Goal: Transaction & Acquisition: Purchase product/service

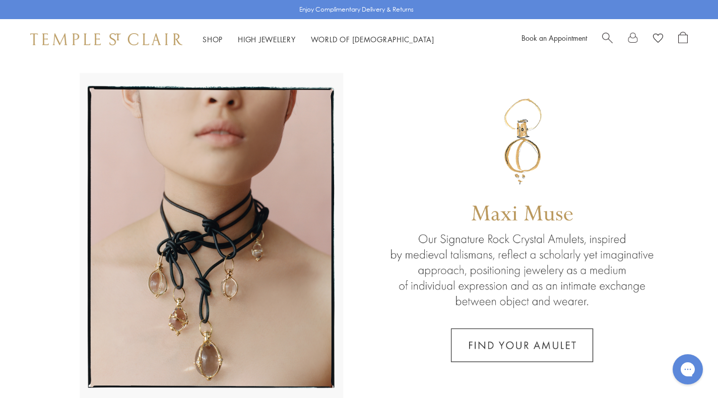
click at [607, 37] on span "Search" at bounding box center [607, 37] width 11 height 11
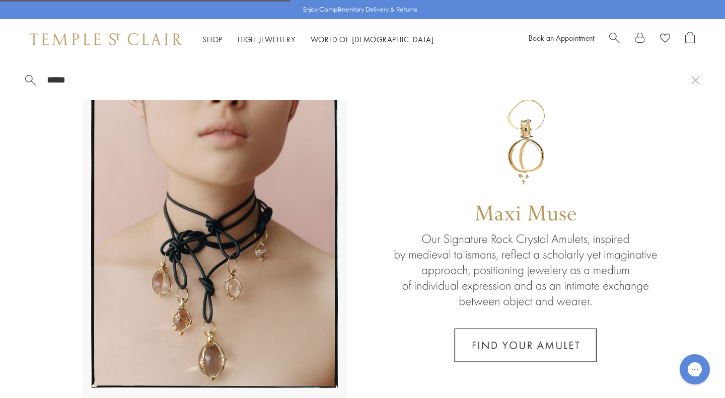
type input "*****"
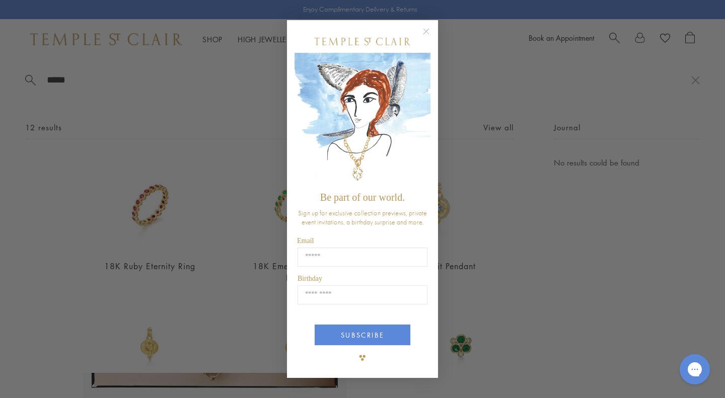
click at [422, 25] on icon "Close dialog" at bounding box center [426, 31] width 13 height 13
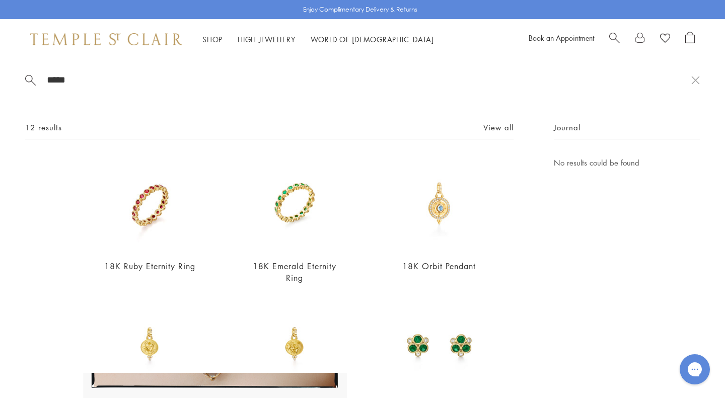
click at [483, 125] on link "View all" at bounding box center [498, 127] width 30 height 11
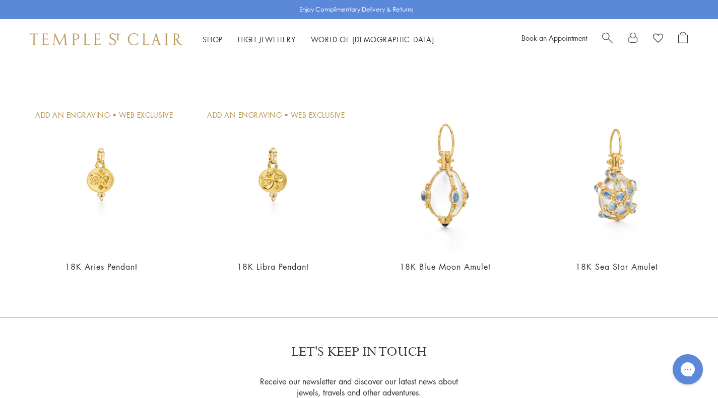
scroll to position [489, 0]
click at [452, 164] on img at bounding box center [445, 175] width 152 height 152
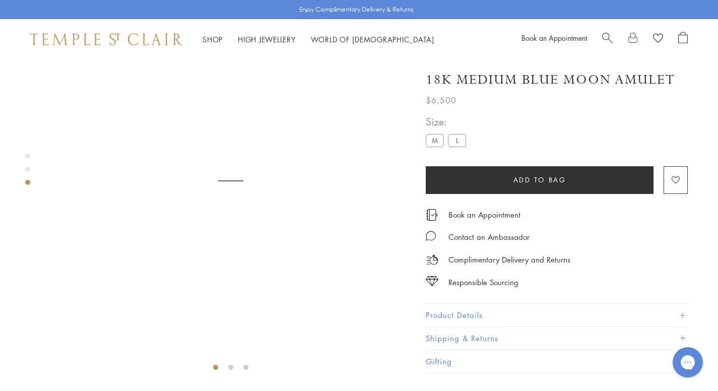
scroll to position [59, 0]
